Goal: Information Seeking & Learning: Learn about a topic

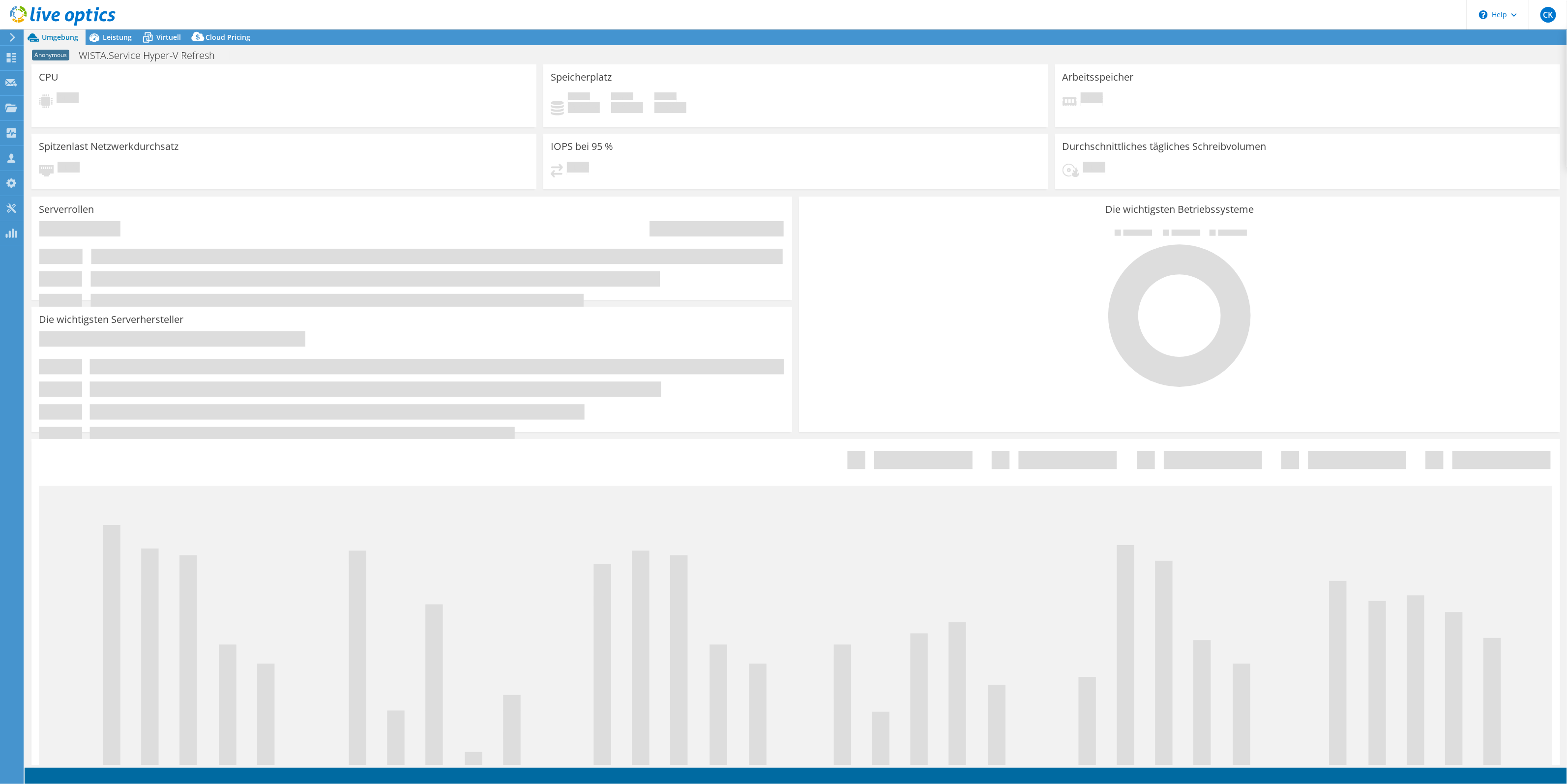
select select "USD"
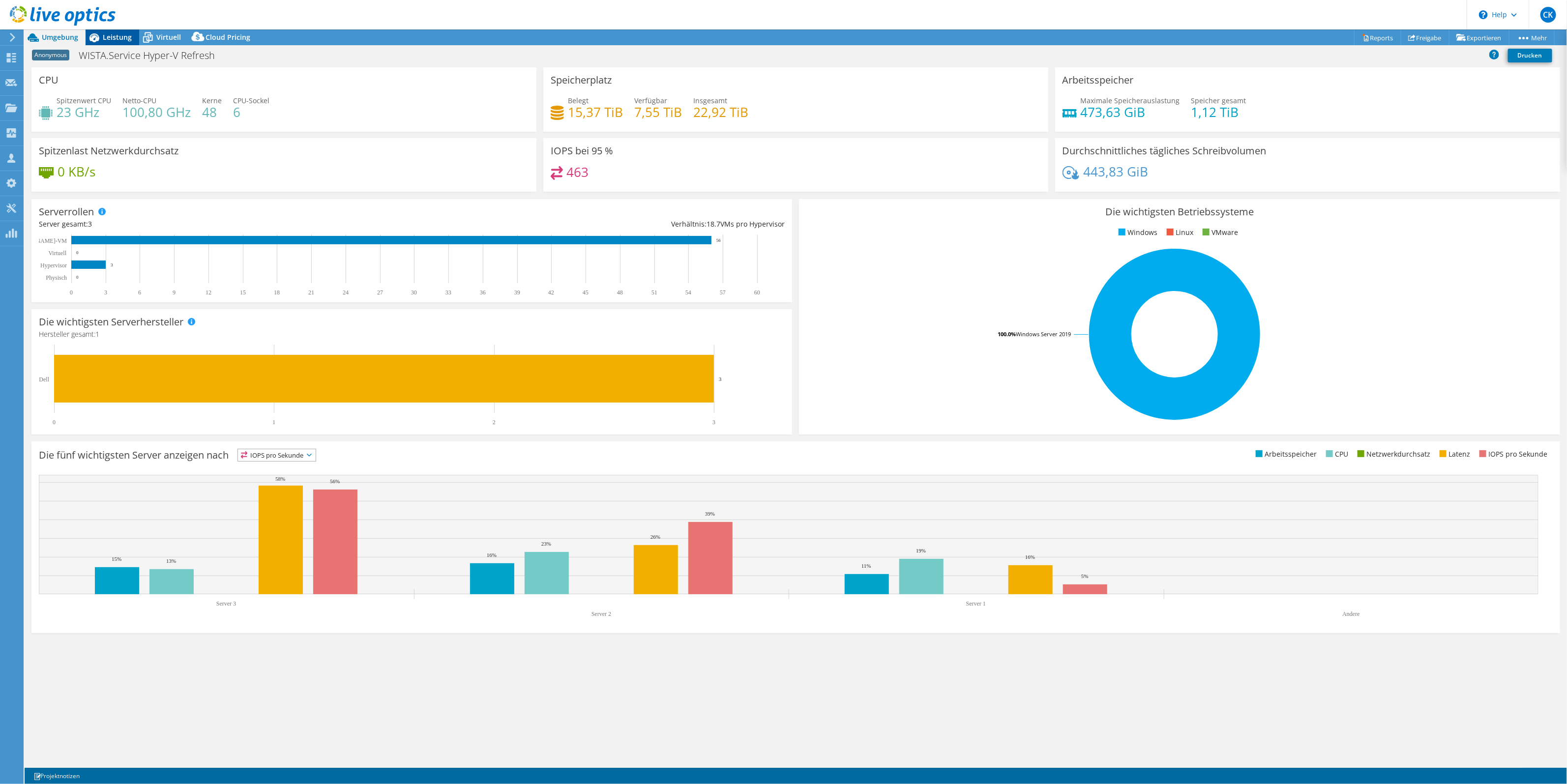
click at [109, 43] on div "Leistung" at bounding box center [112, 37] width 53 height 16
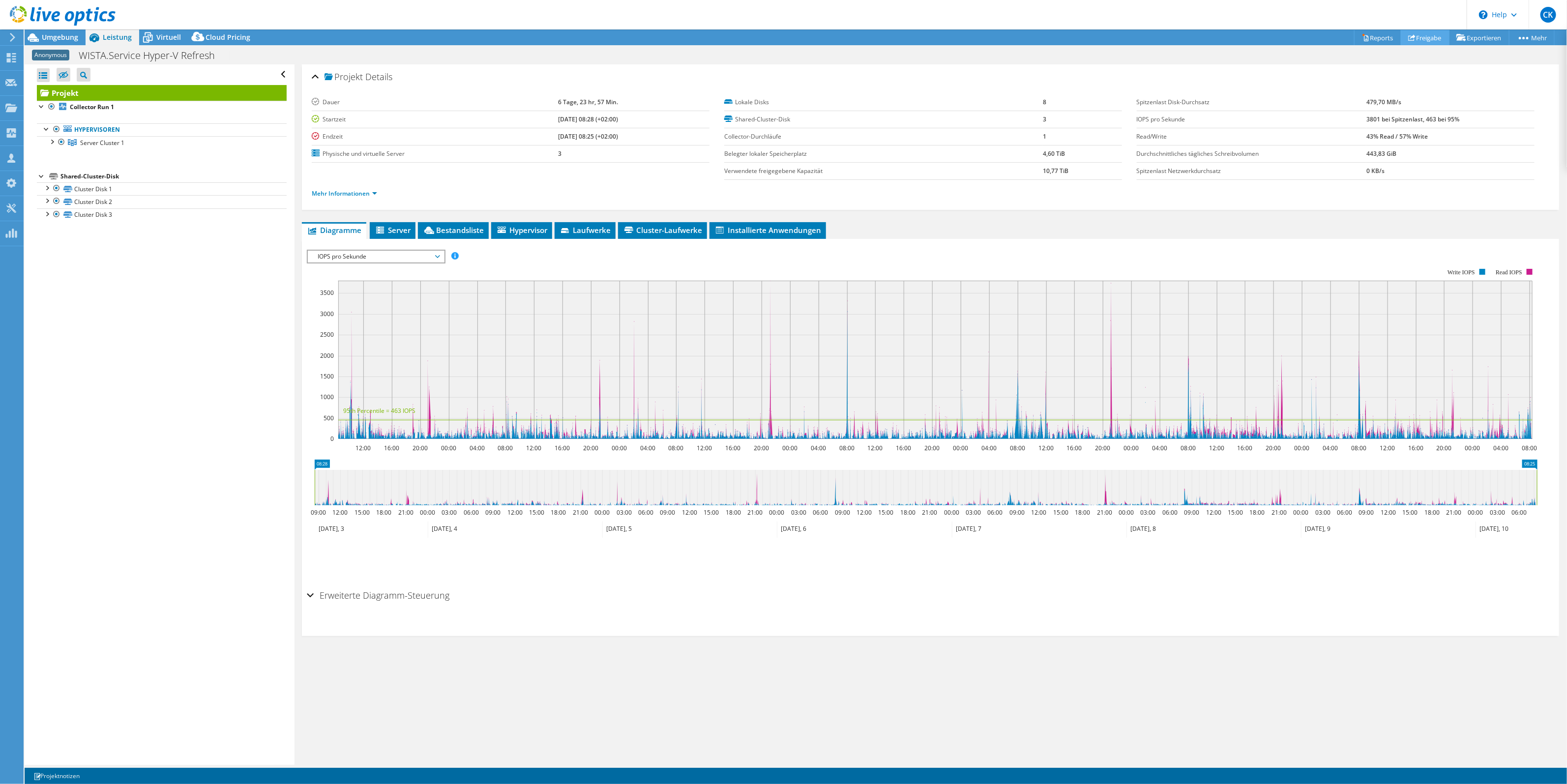
click at [1428, 42] on link "Freigabe" at bounding box center [1425, 37] width 49 height 15
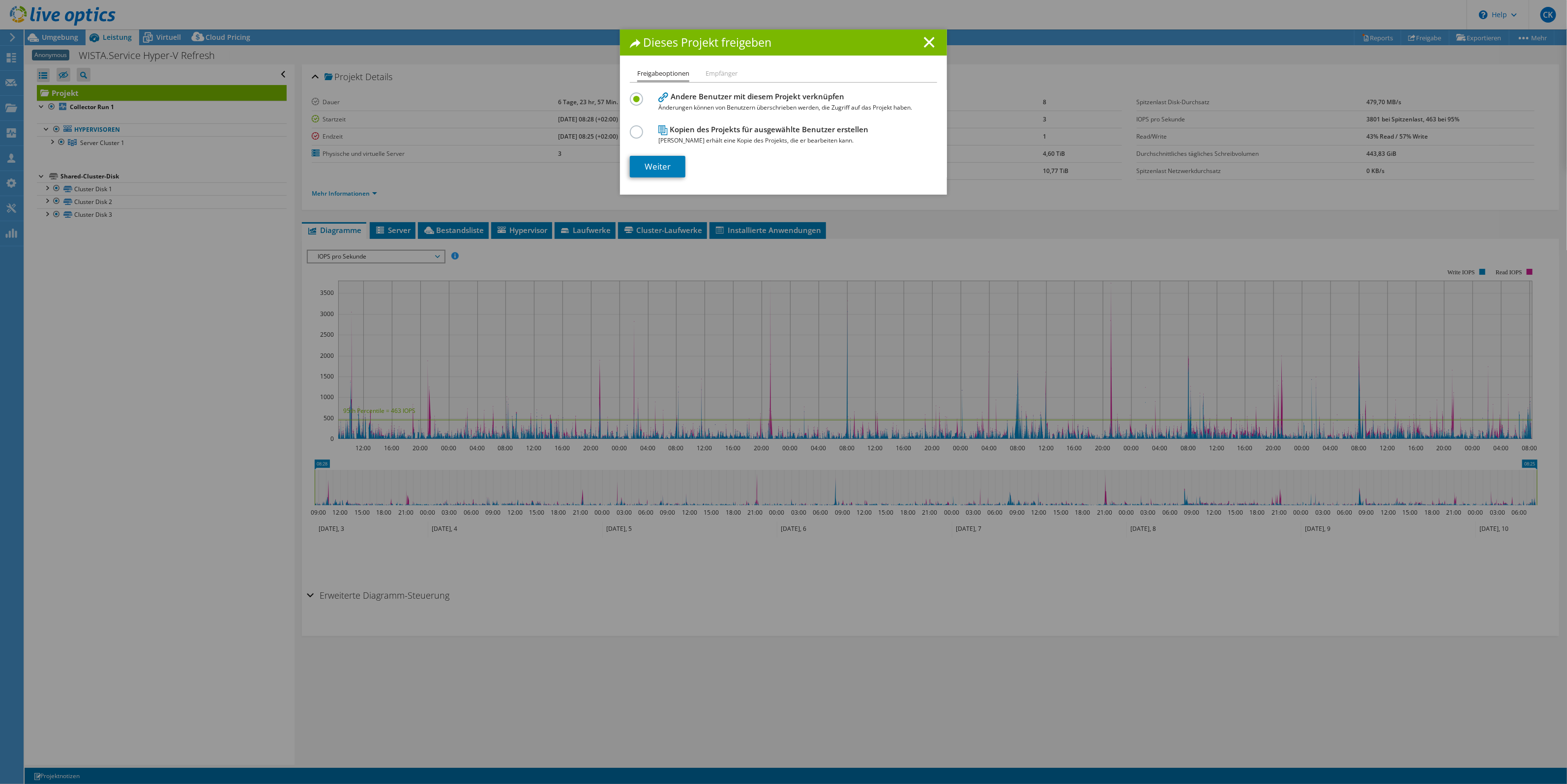
click at [719, 76] on li "Empfänger" at bounding box center [721, 74] width 32 height 12
click at [925, 40] on icon at bounding box center [929, 43] width 11 height 11
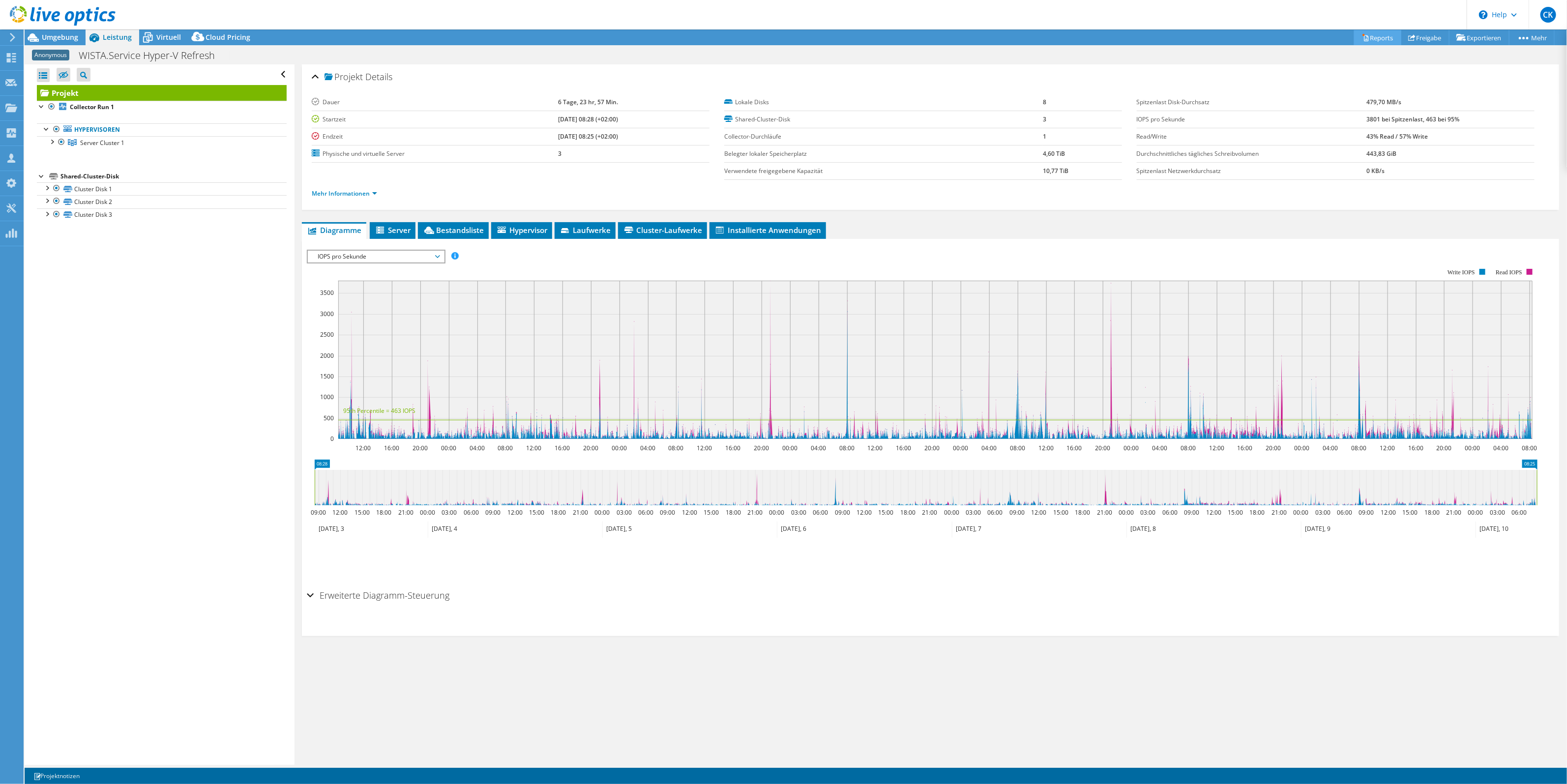
click at [1364, 41] on link "Reports" at bounding box center [1377, 37] width 47 height 15
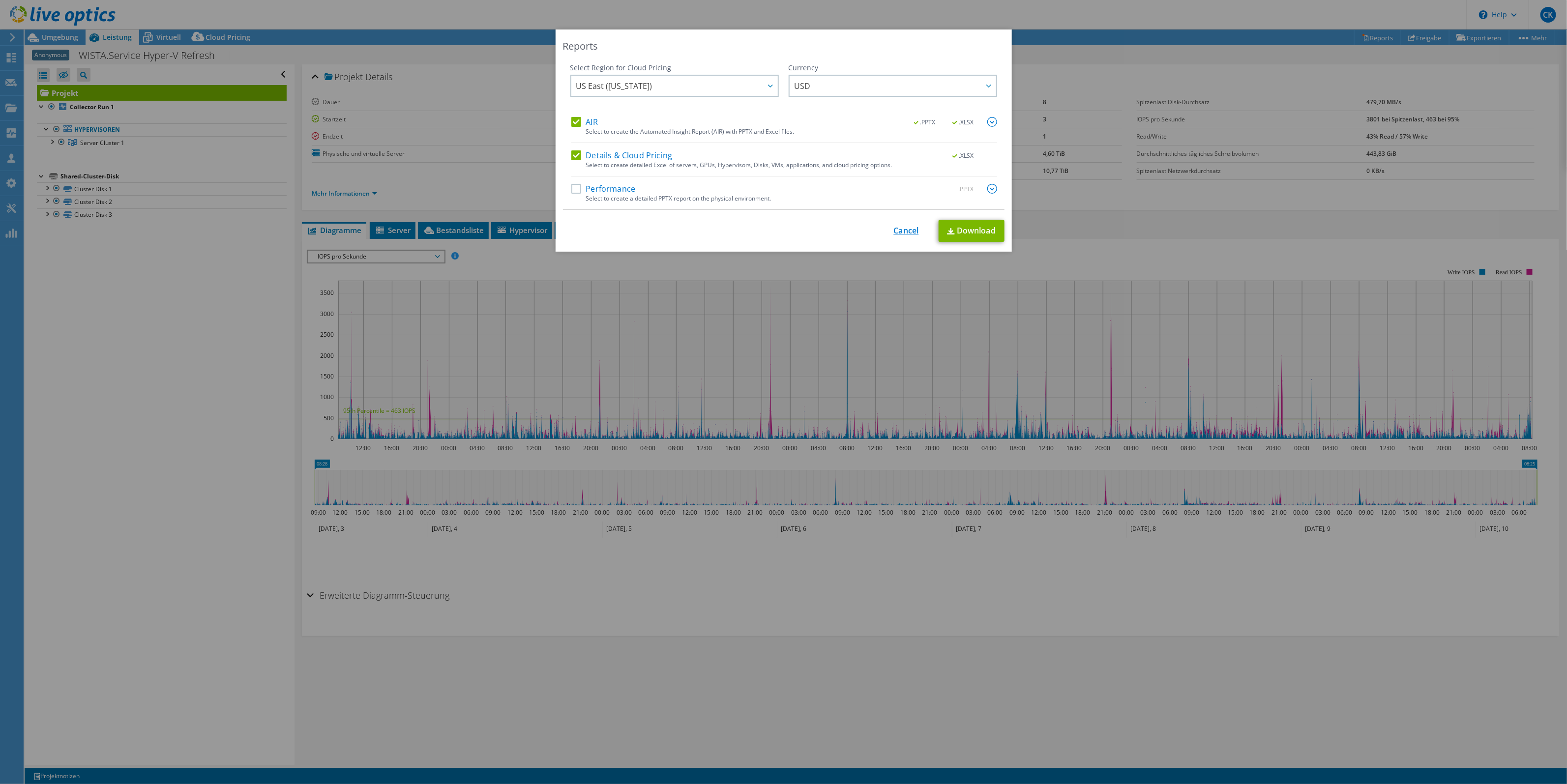
click at [897, 232] on link "Cancel" at bounding box center [906, 231] width 25 height 10
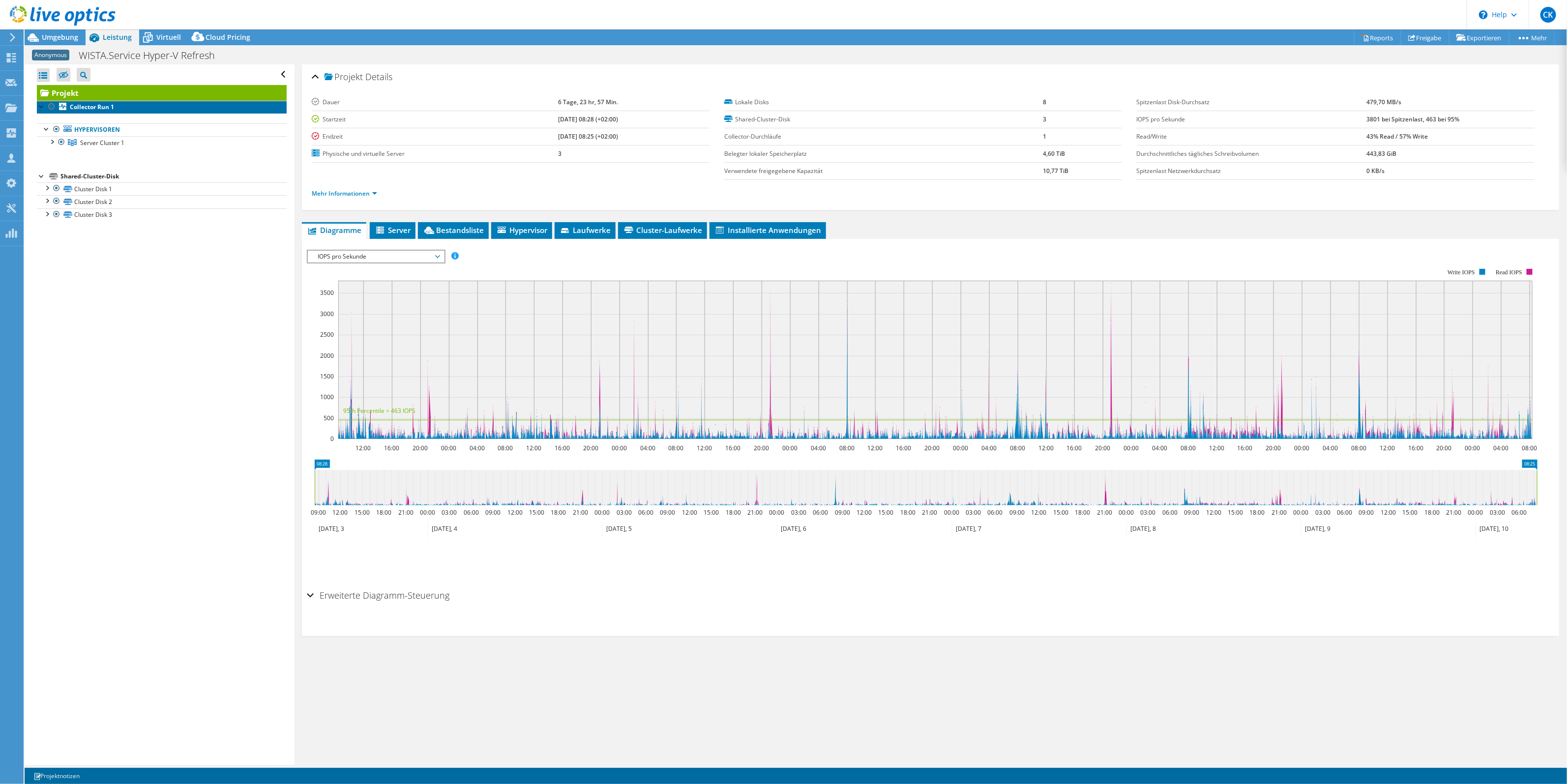
click at [82, 107] on b "Collector Run 1" at bounding box center [92, 107] width 44 height 8
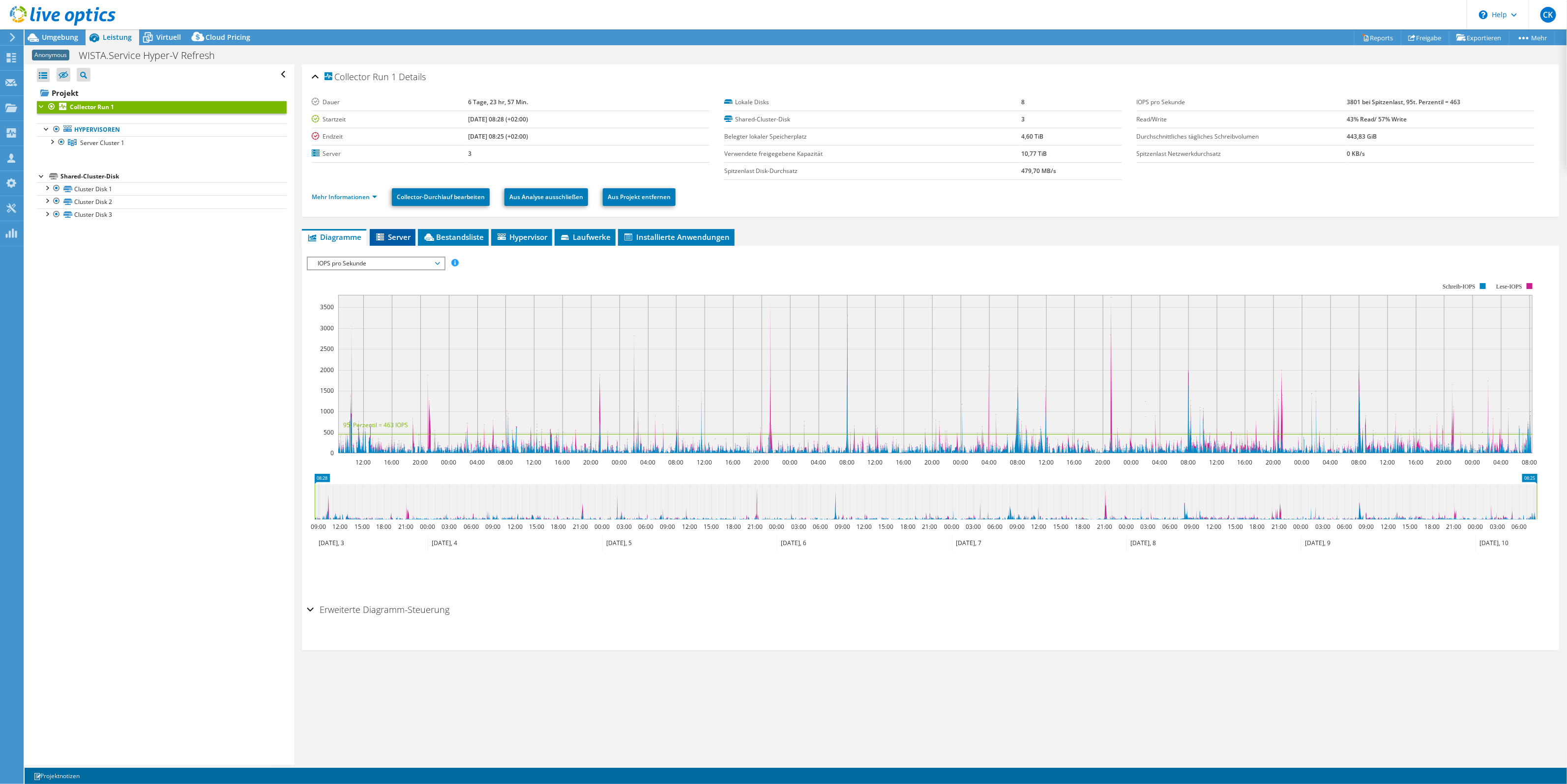
click at [401, 236] on span "Server" at bounding box center [393, 236] width 36 height 10
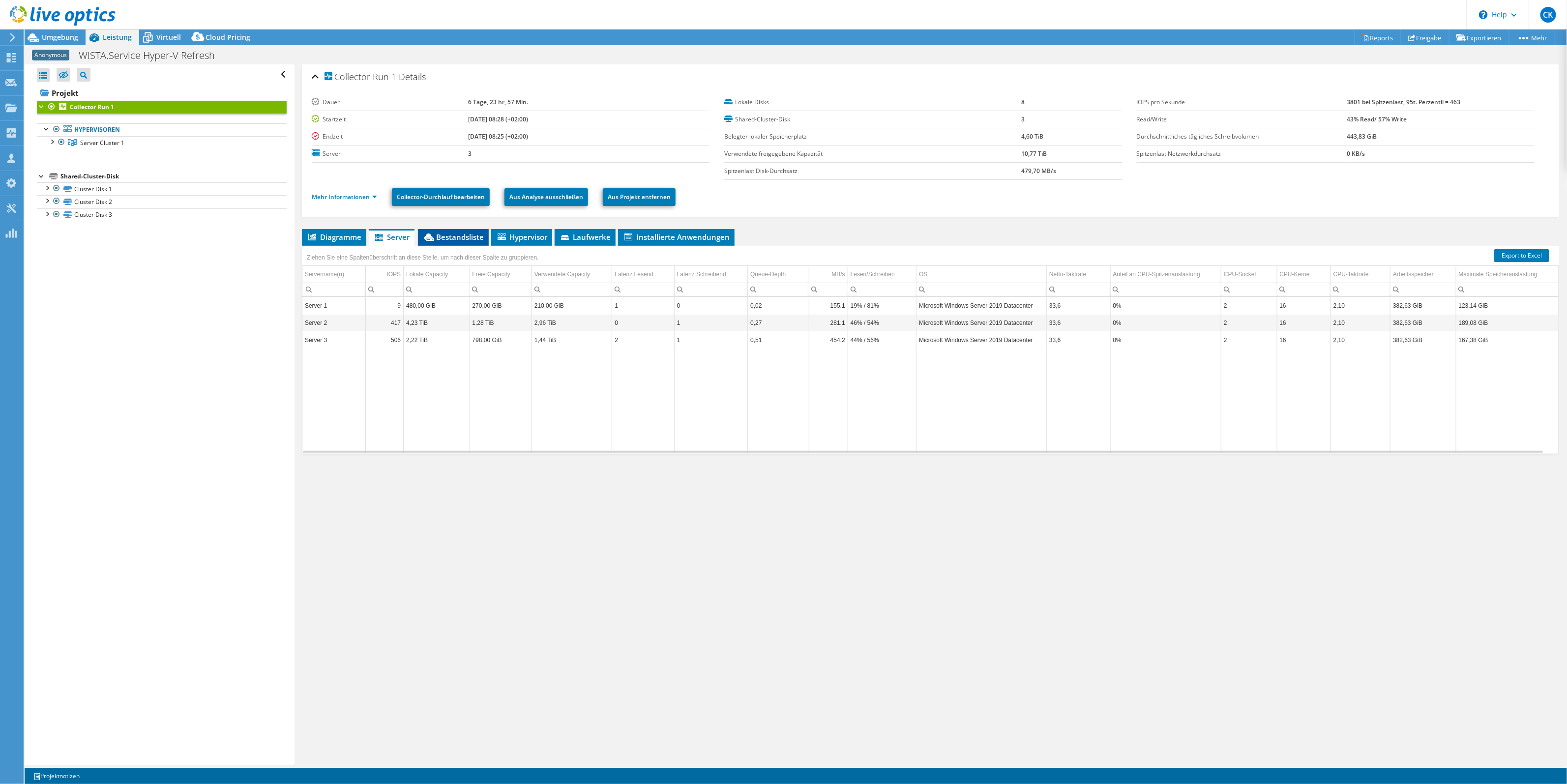
click at [457, 241] on span "Bestandsliste" at bounding box center [453, 236] width 61 height 10
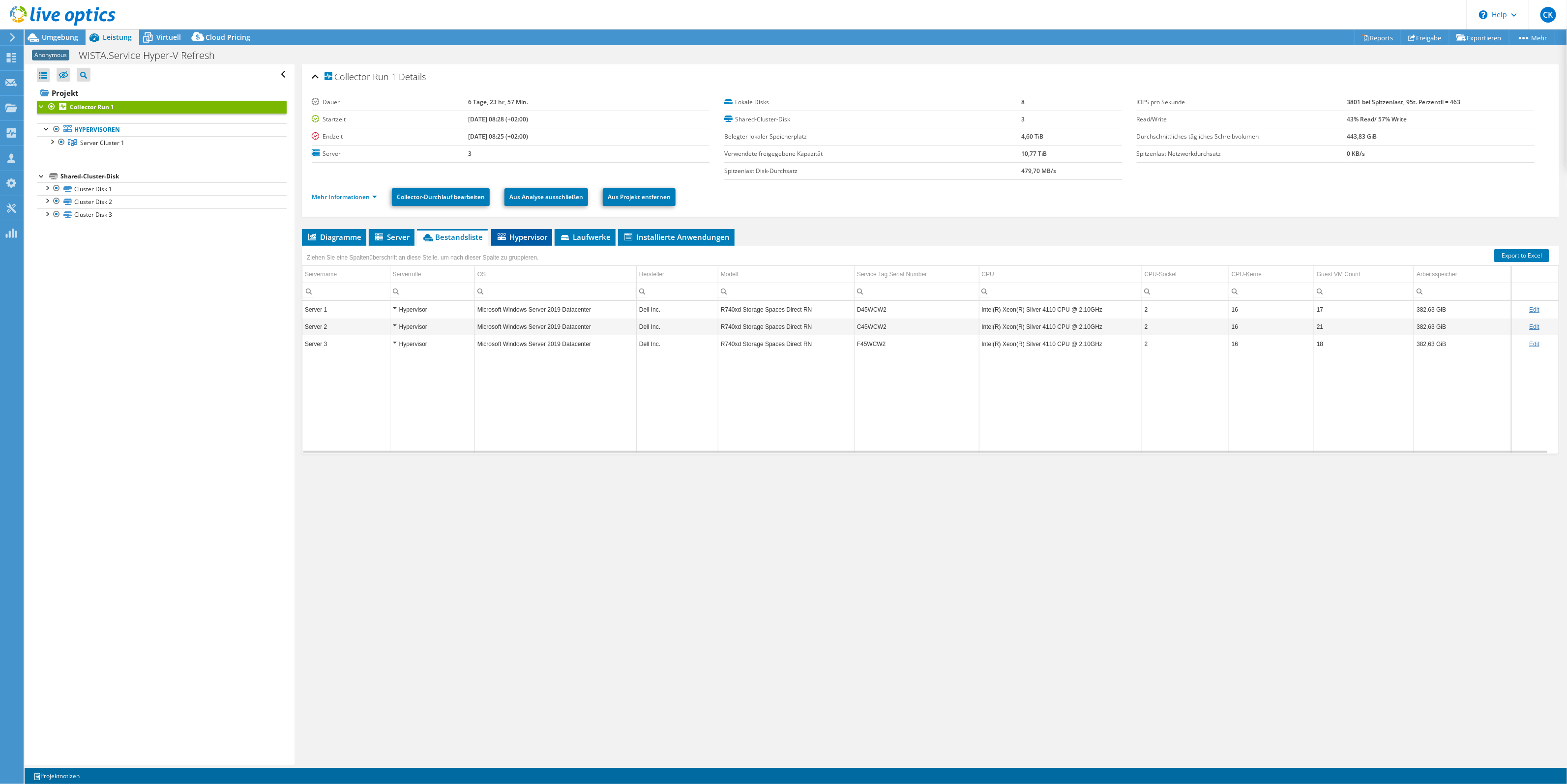
click at [521, 241] on span "Hypervisor" at bounding box center [521, 236] width 52 height 10
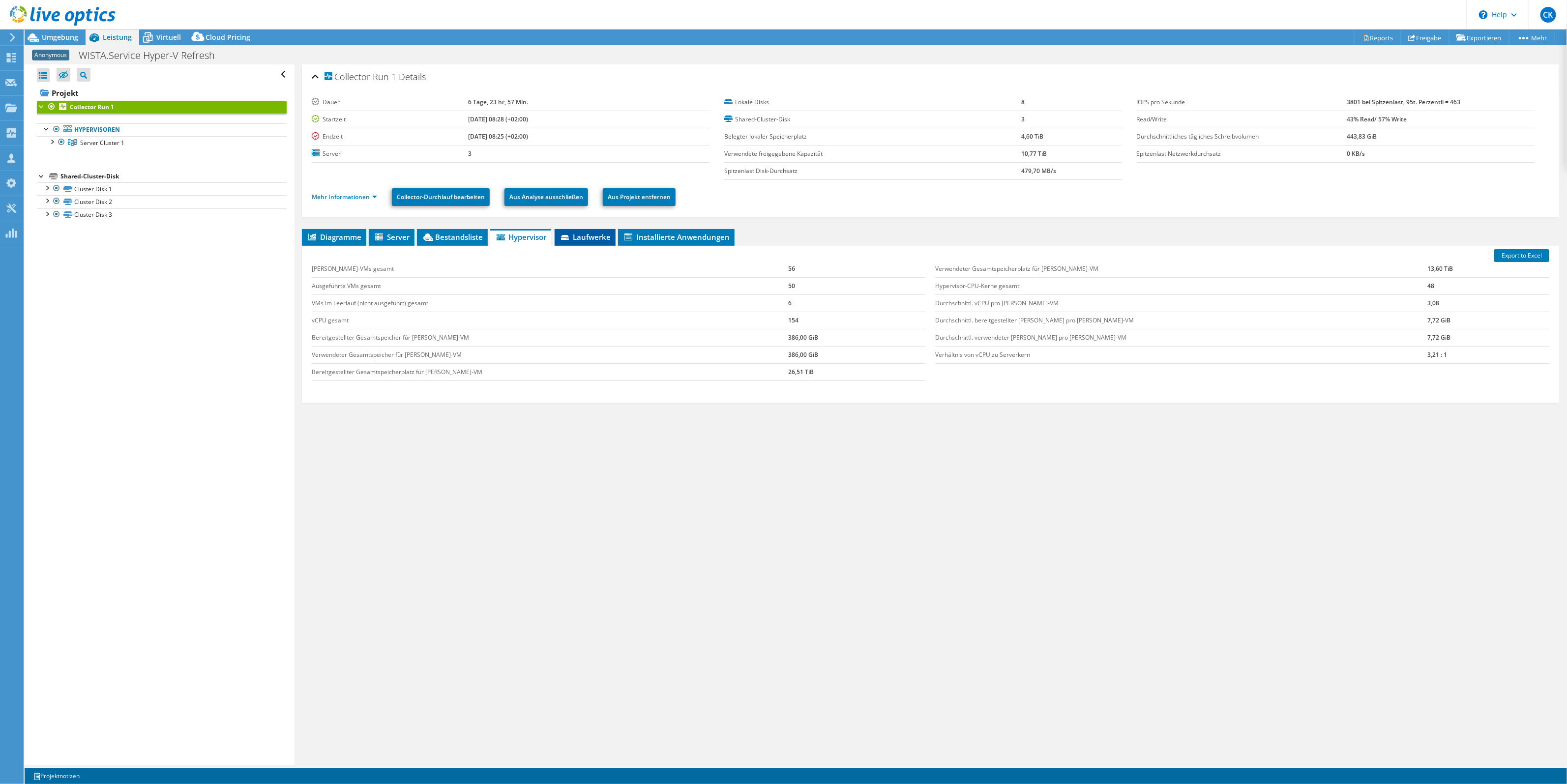
click at [586, 243] on li "Laufwerke" at bounding box center [585, 237] width 61 height 17
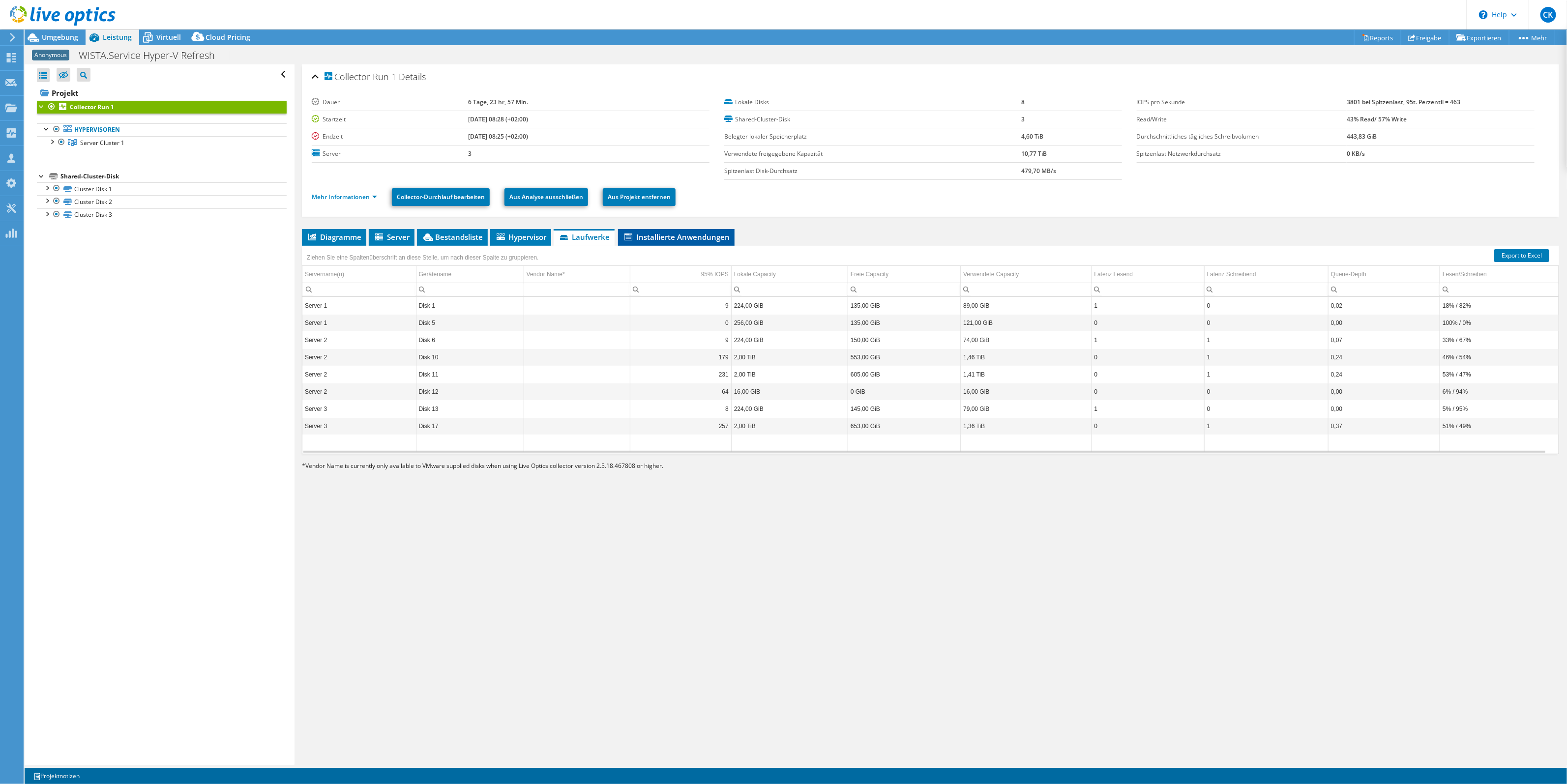
click at [670, 235] on span "Installierte Anwendungen" at bounding box center [676, 236] width 107 height 10
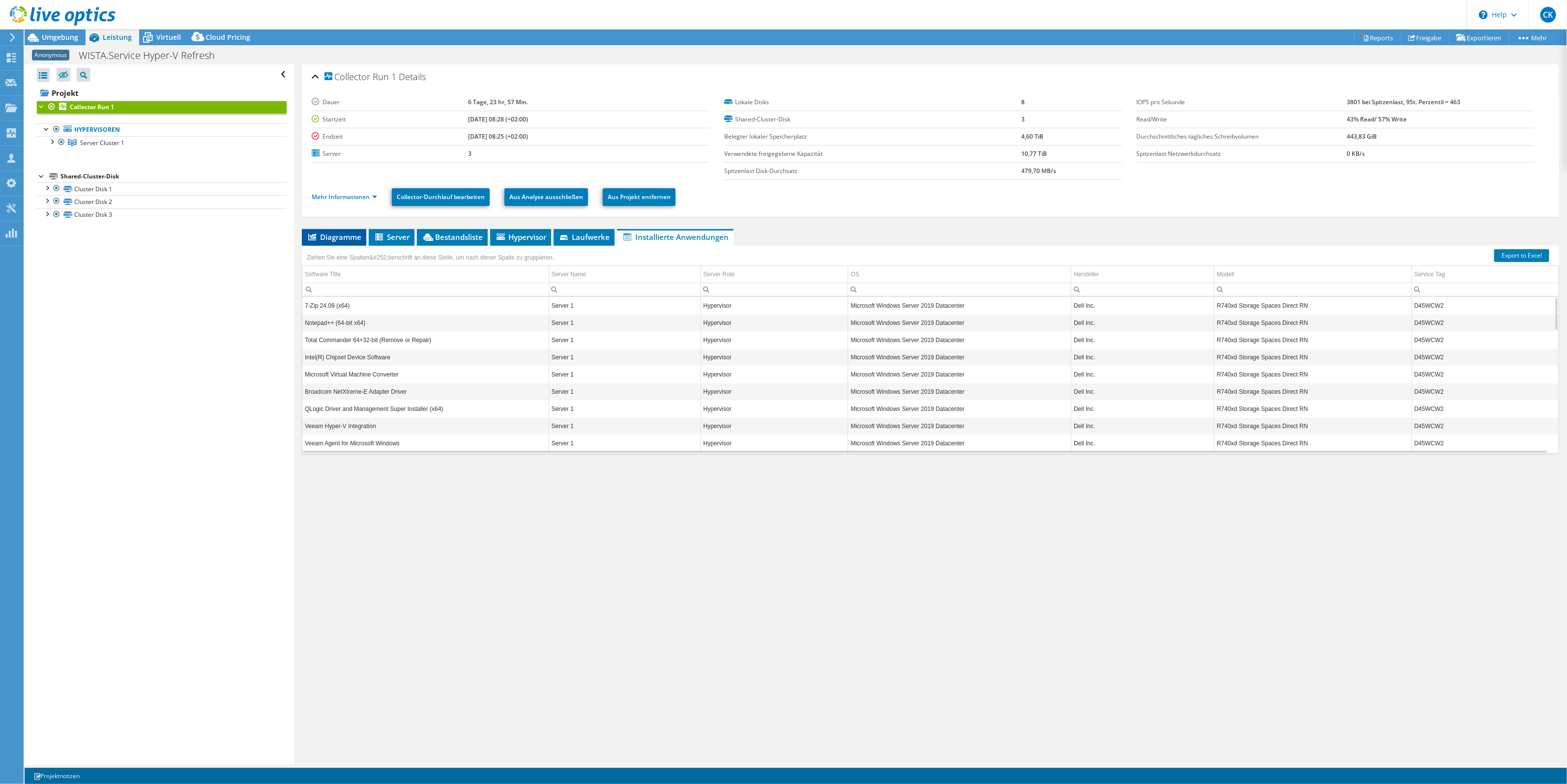
click at [332, 240] on span "Diagramme" at bounding box center [333, 236] width 54 height 10
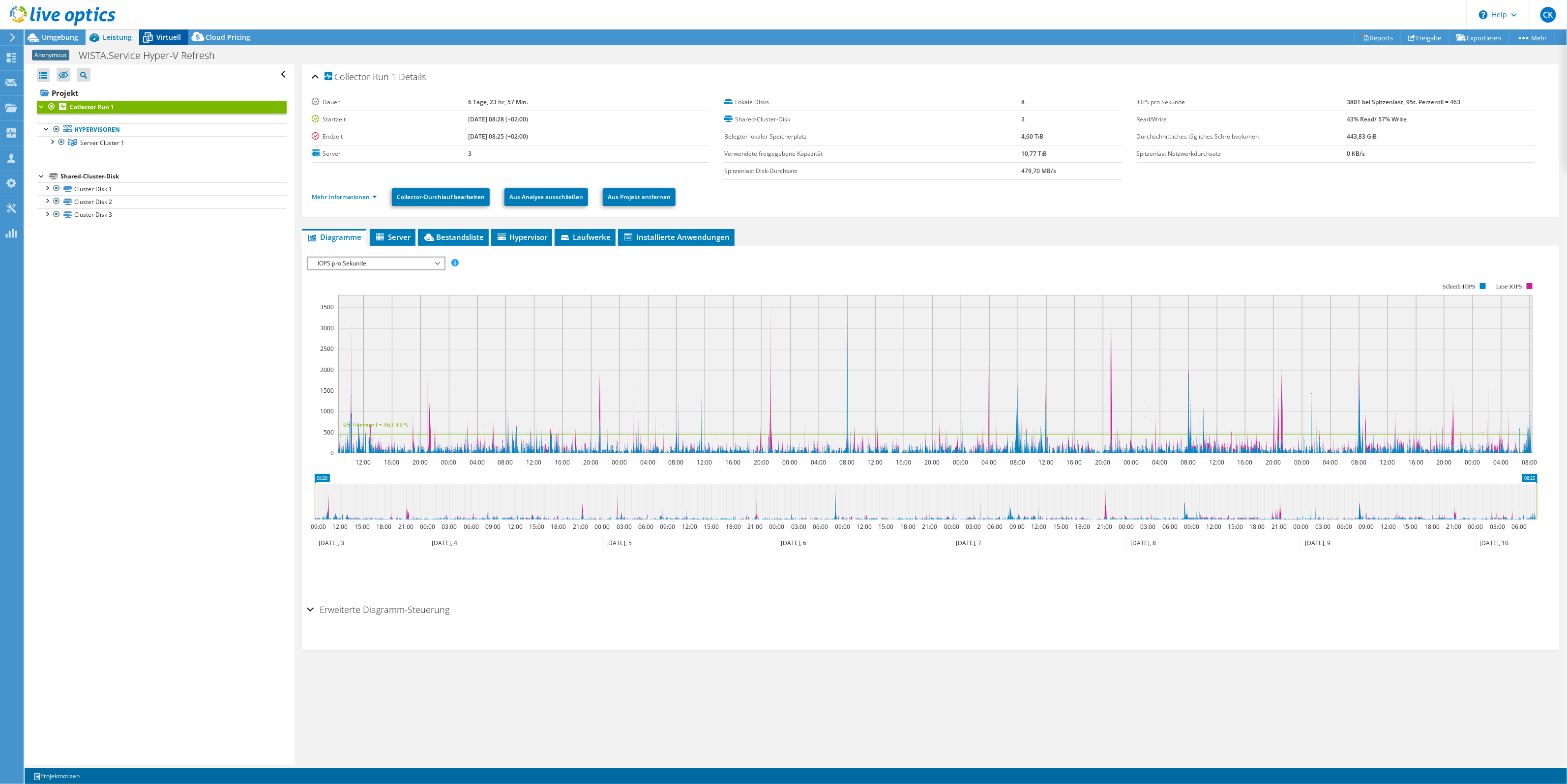
click at [163, 34] on span "Virtuell" at bounding box center [169, 37] width 25 height 10
